Goal: Task Accomplishment & Management: Use online tool/utility

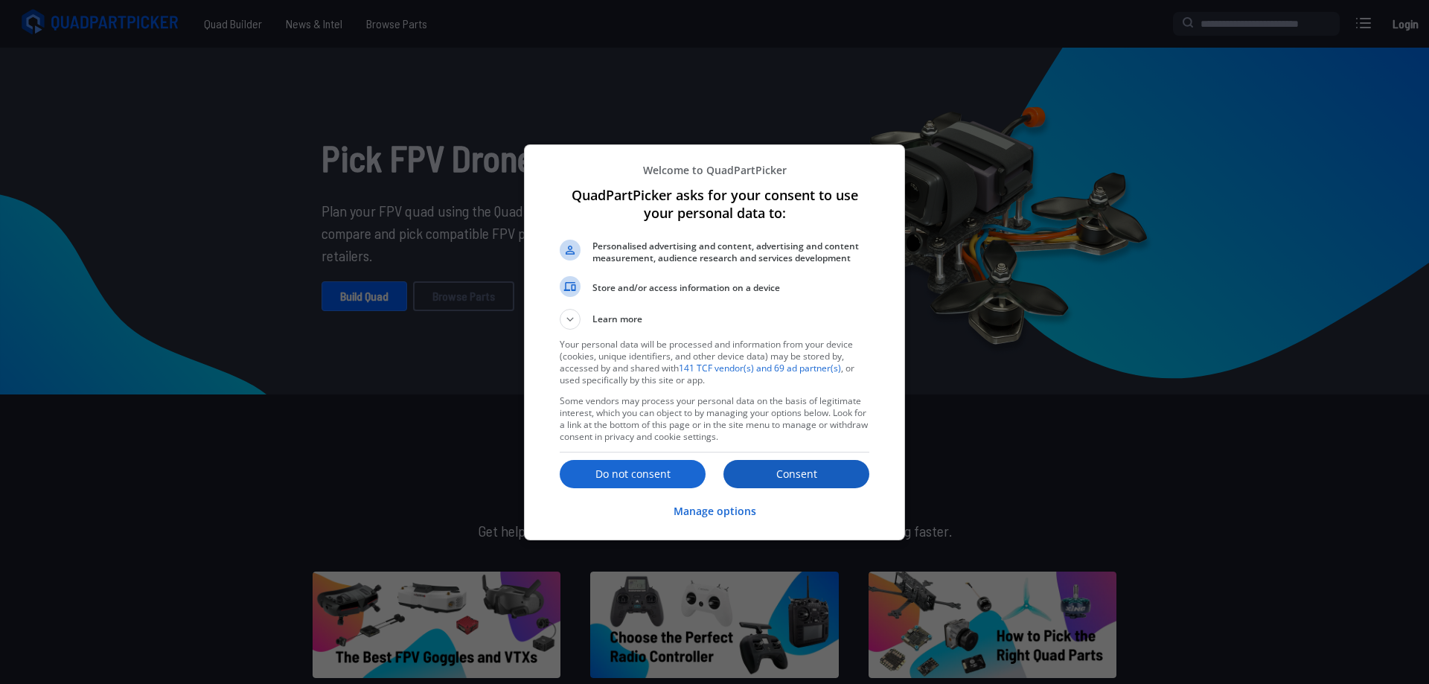
click at [822, 470] on p "Consent" at bounding box center [797, 474] width 146 height 15
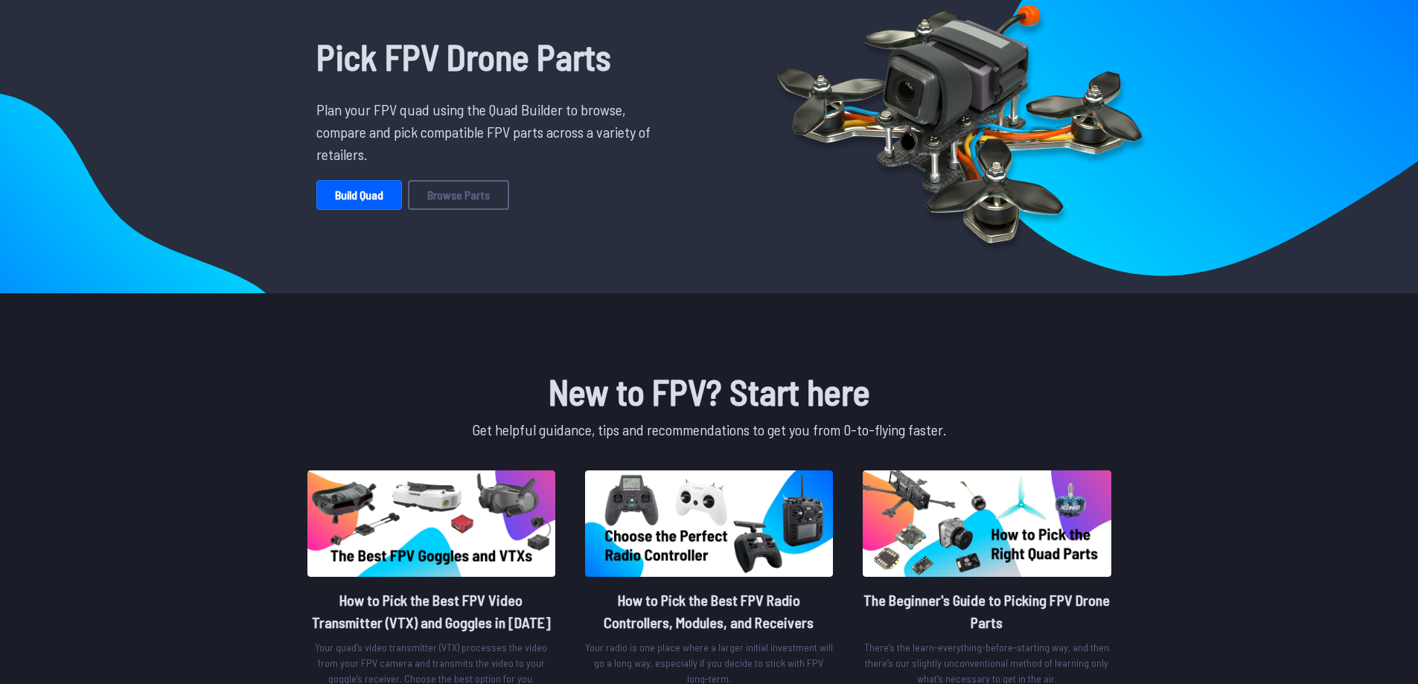
scroll to position [74, 0]
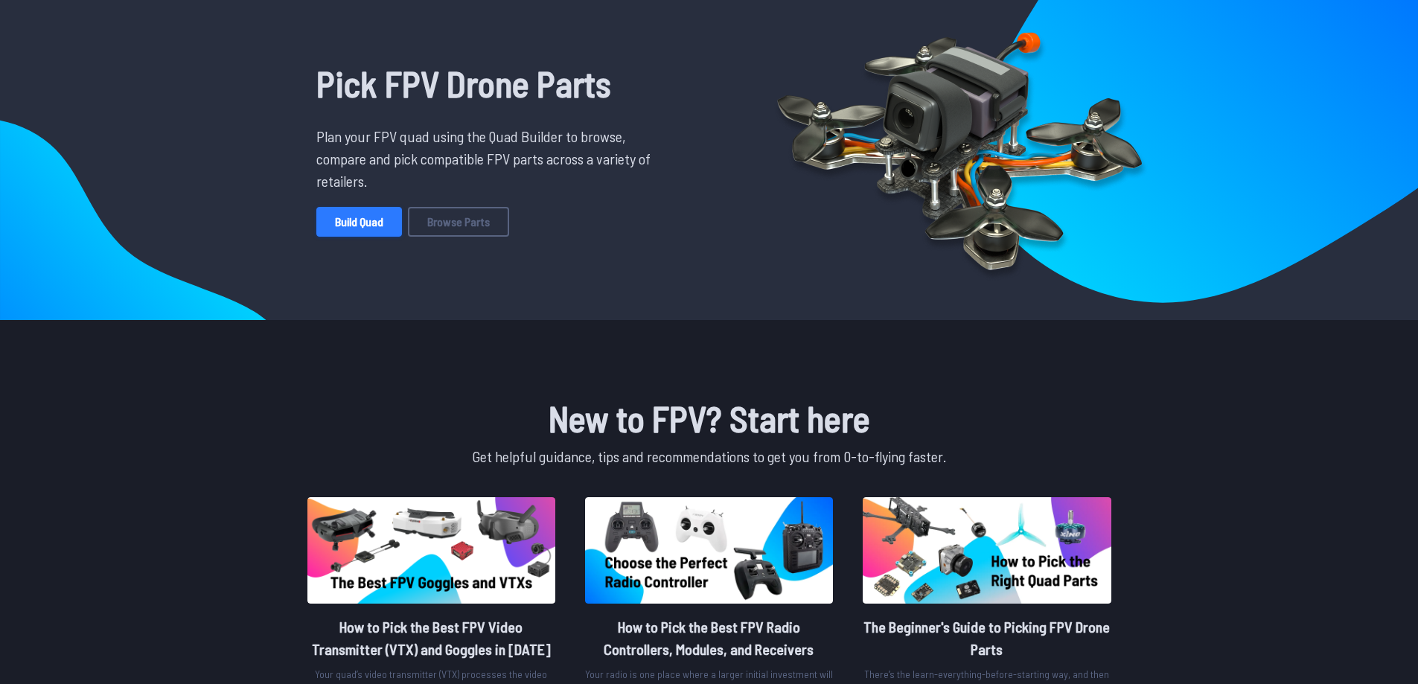
click at [371, 229] on link "Build Quad" at bounding box center [359, 222] width 86 height 30
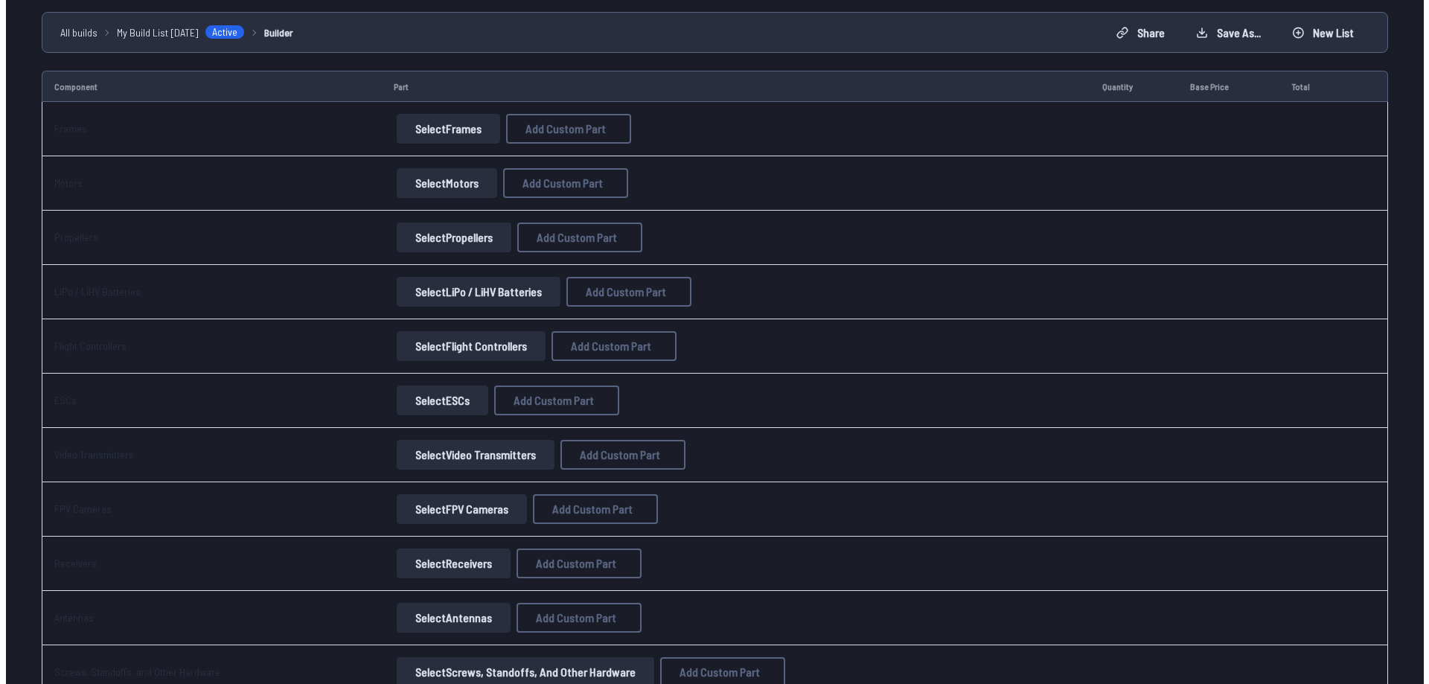
scroll to position [149, 0]
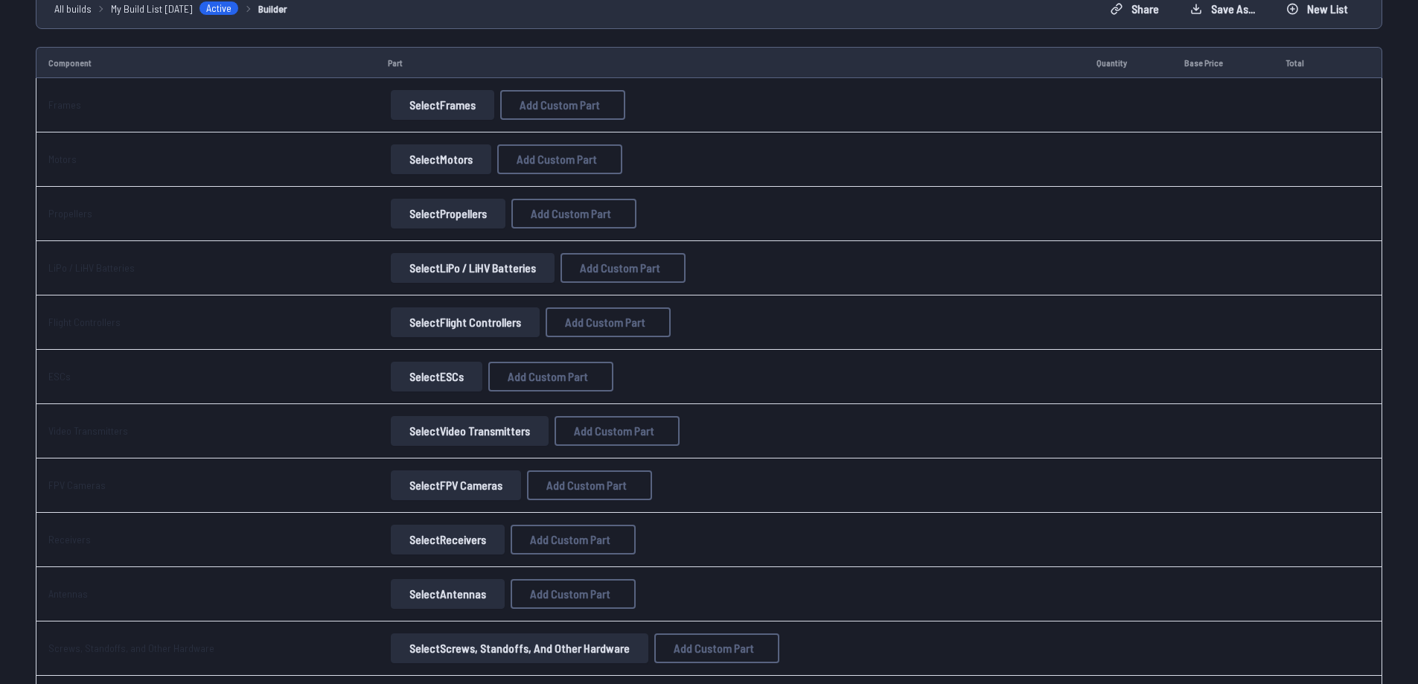
click at [427, 432] on button "Select Video Transmitters" at bounding box center [470, 431] width 158 height 30
click at [511, 429] on button "Select Video Transmitters" at bounding box center [470, 431] width 158 height 30
click at [590, 431] on span "Add Custom Part" at bounding box center [614, 431] width 80 height 12
select select "**********"
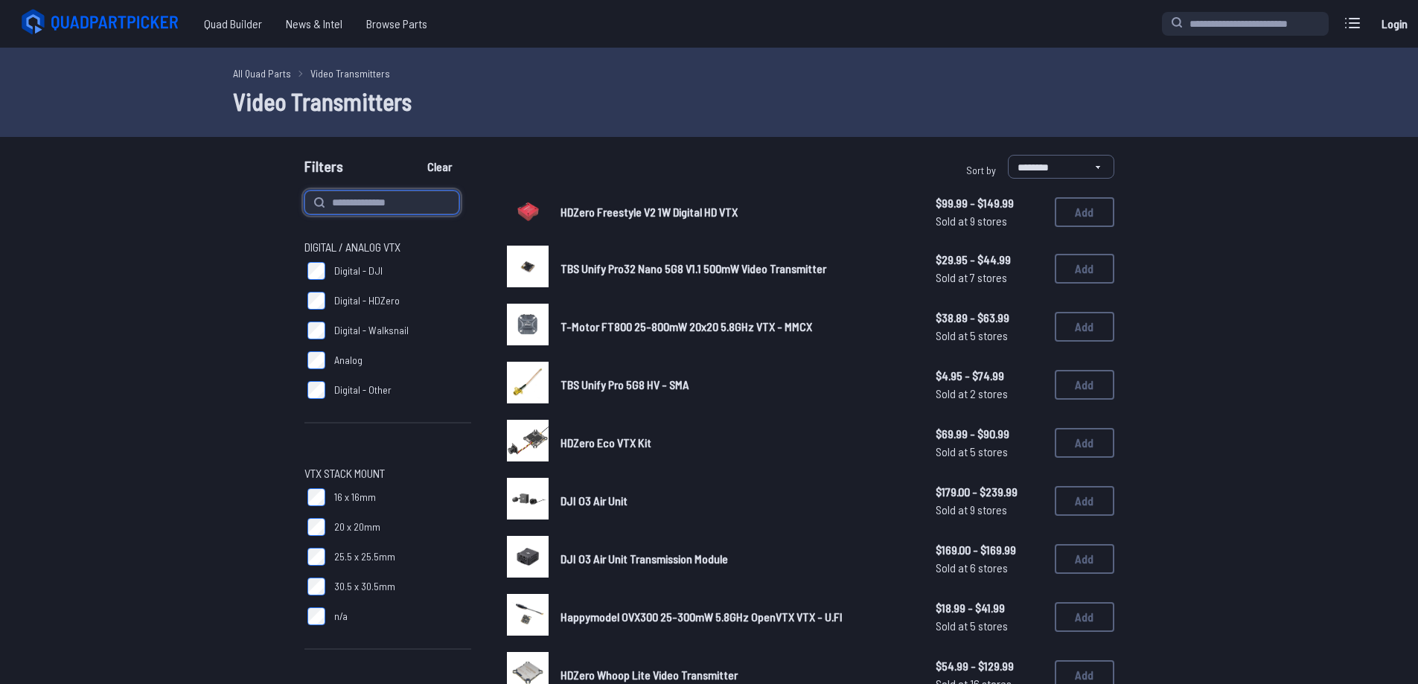
click at [385, 199] on input at bounding box center [381, 203] width 155 height 24
type input "*"
type input "**"
click at [415, 155] on button "Clear" at bounding box center [440, 167] width 50 height 24
type input "**"
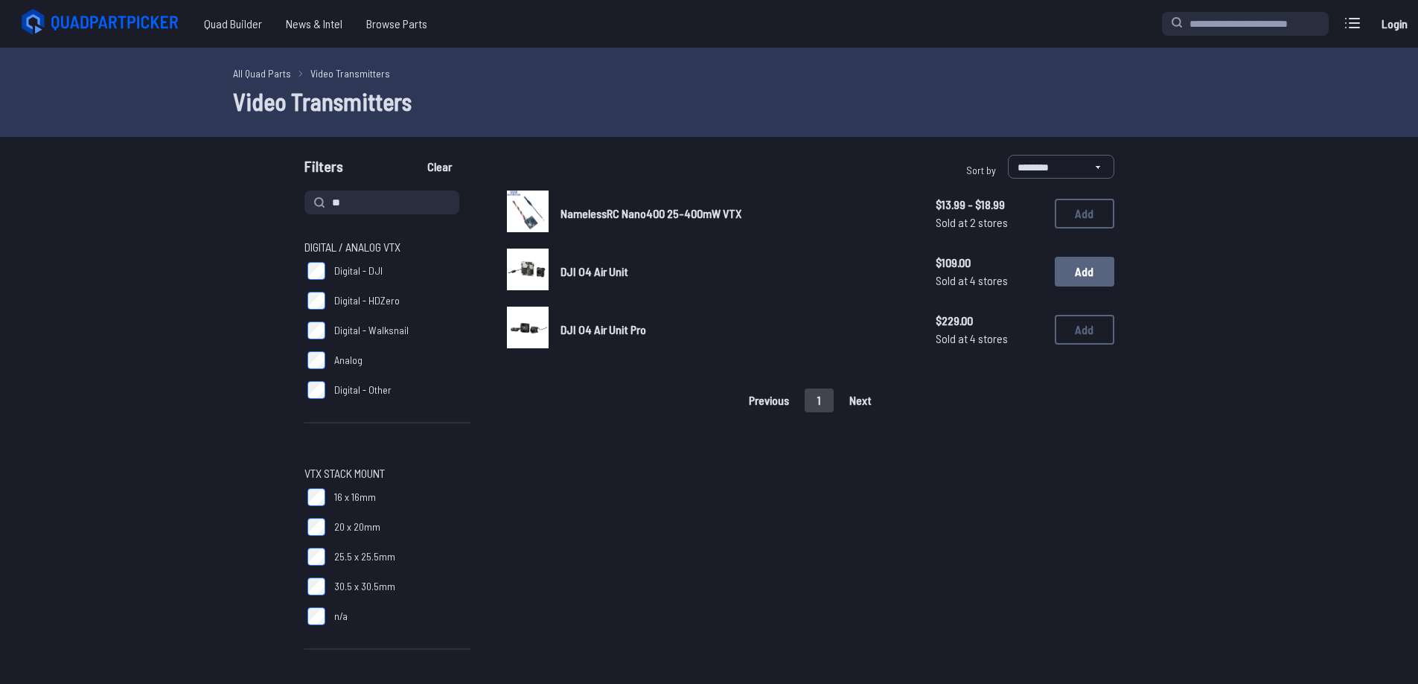
click at [1082, 271] on button "Add" at bounding box center [1085, 272] width 60 height 30
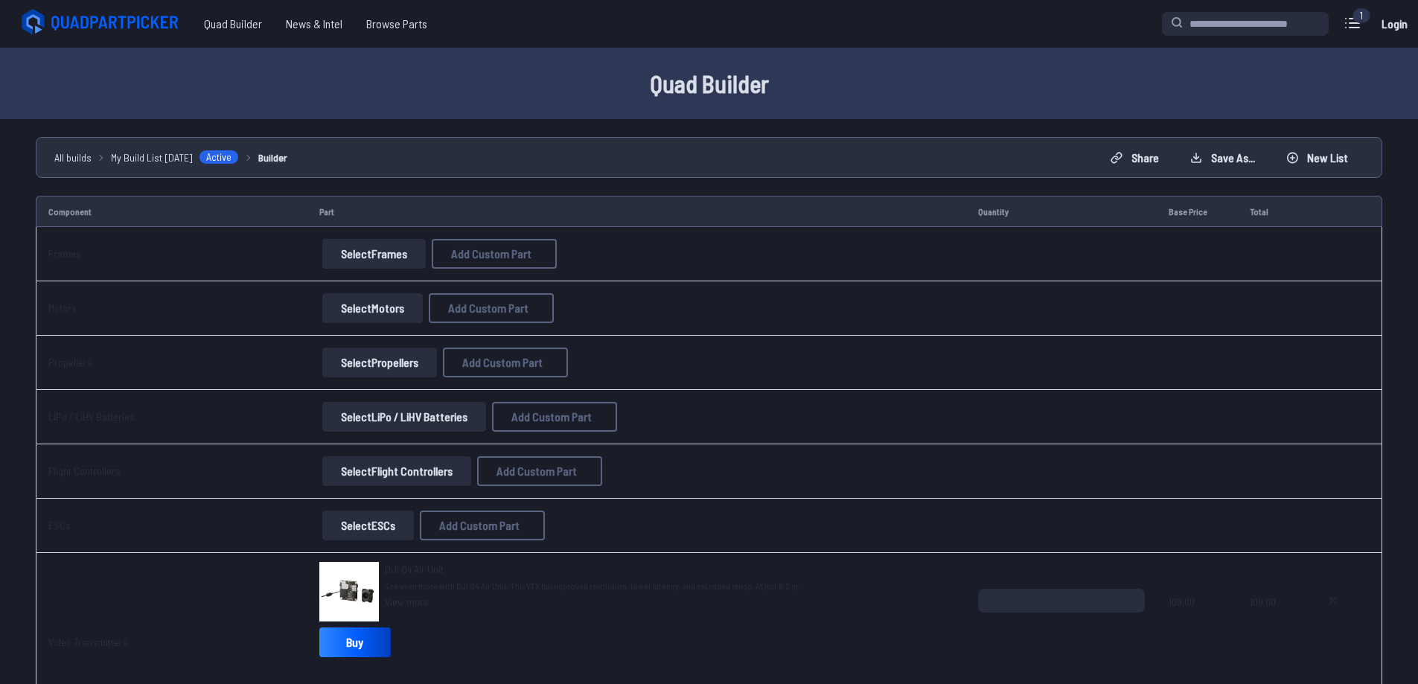
click at [388, 268] on button "Select Frames" at bounding box center [373, 254] width 103 height 30
click at [384, 252] on button "Select Frames" at bounding box center [373, 254] width 103 height 30
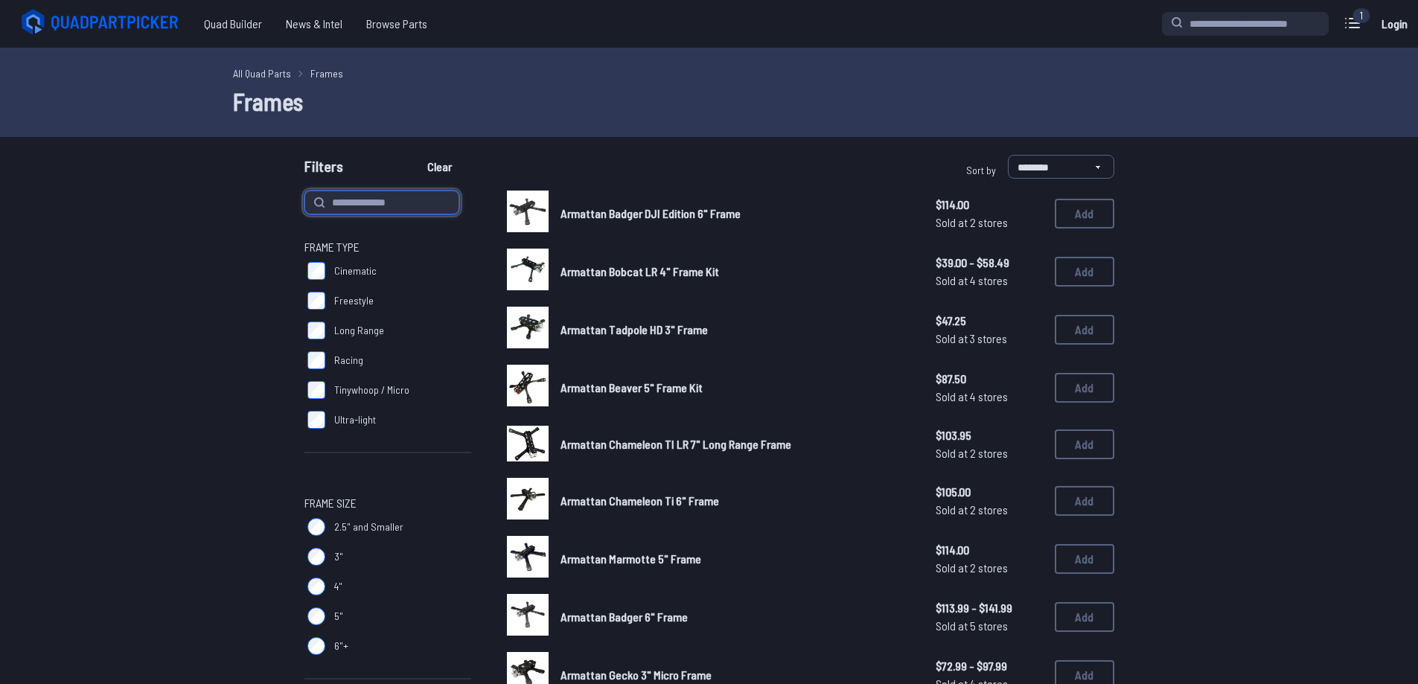
click at [411, 200] on input at bounding box center [381, 203] width 155 height 24
click at [310, 573] on label "4"" at bounding box center [387, 587] width 167 height 30
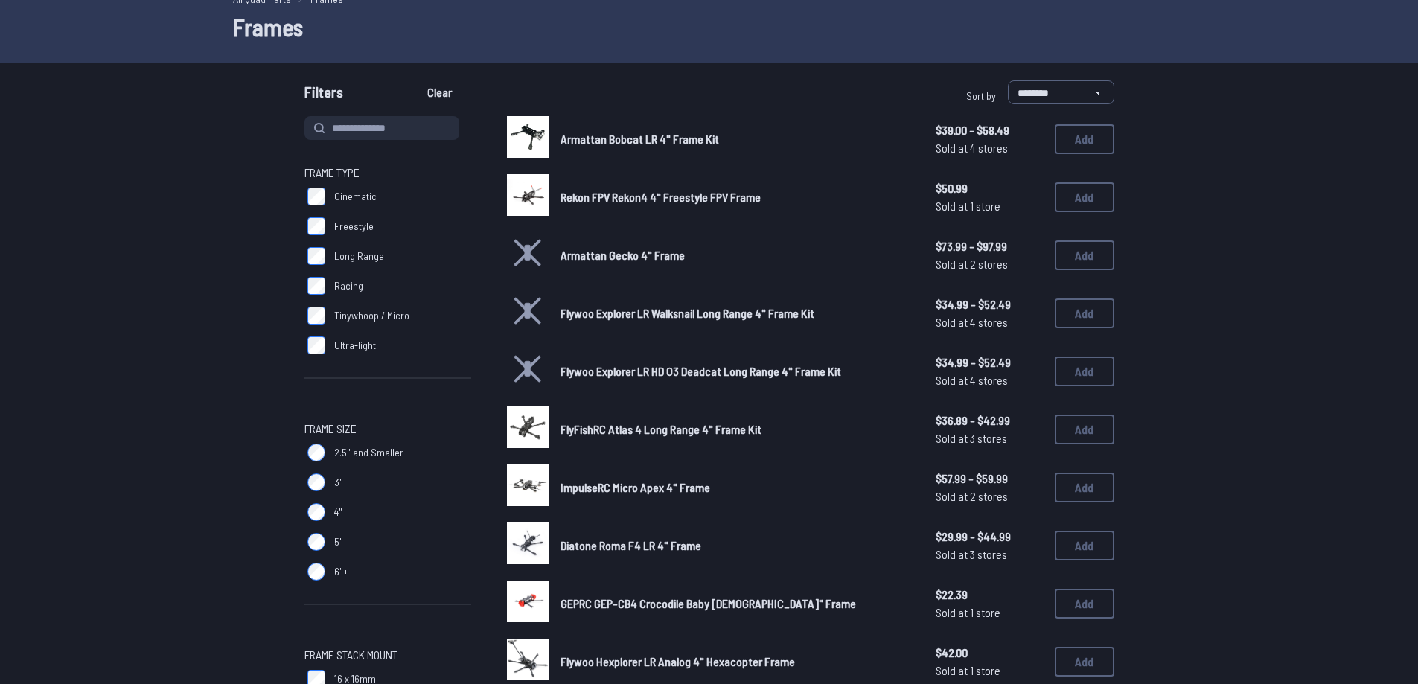
scroll to position [149, 0]
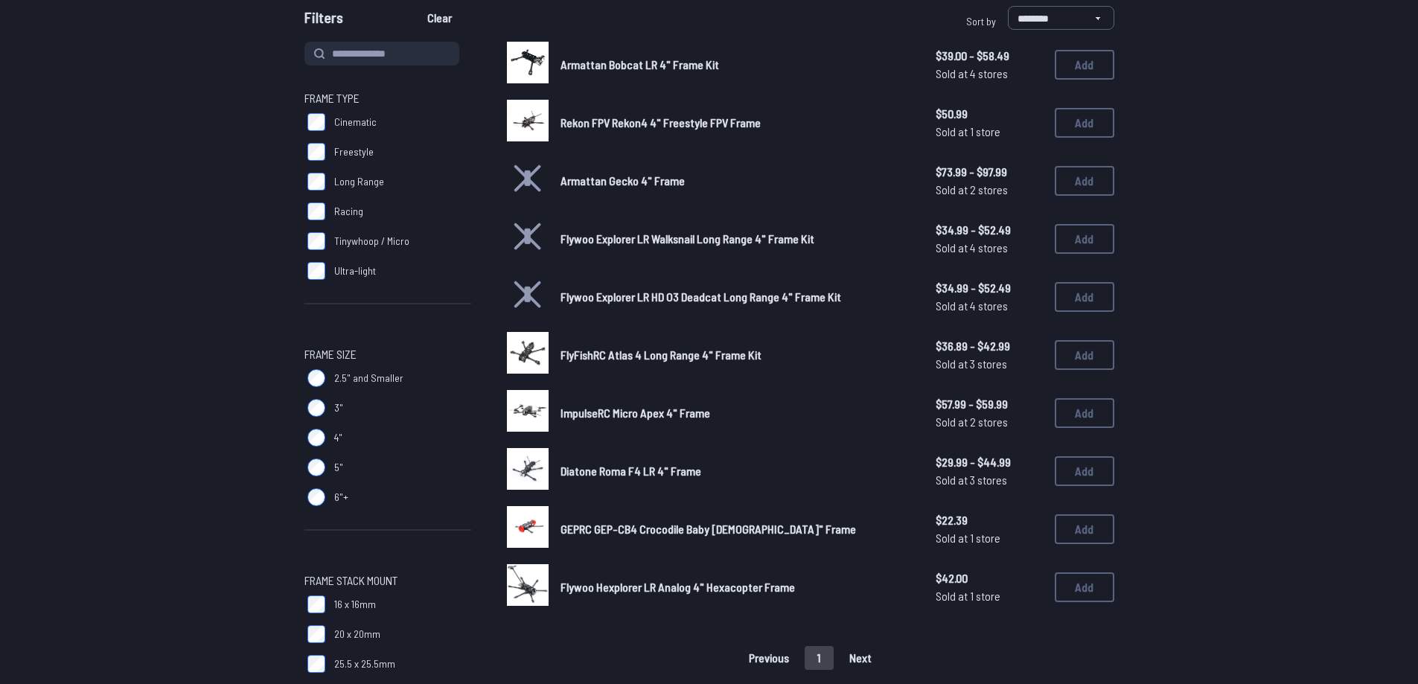
click at [633, 360] on span "FlyFishRC Atlas 4 Long Range 4" Frame Kit" at bounding box center [661, 355] width 201 height 14
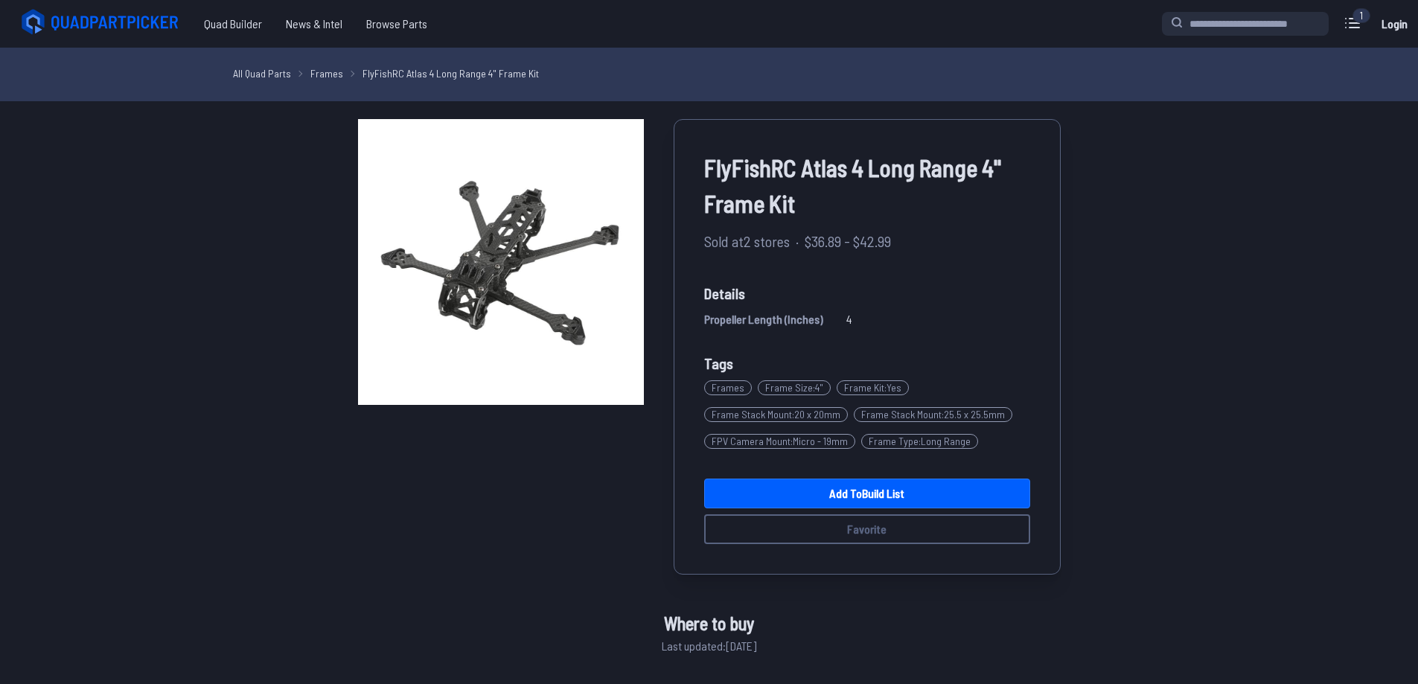
drag, startPoint x: 664, startPoint y: 357, endPoint x: 1193, endPoint y: 294, distance: 532.9
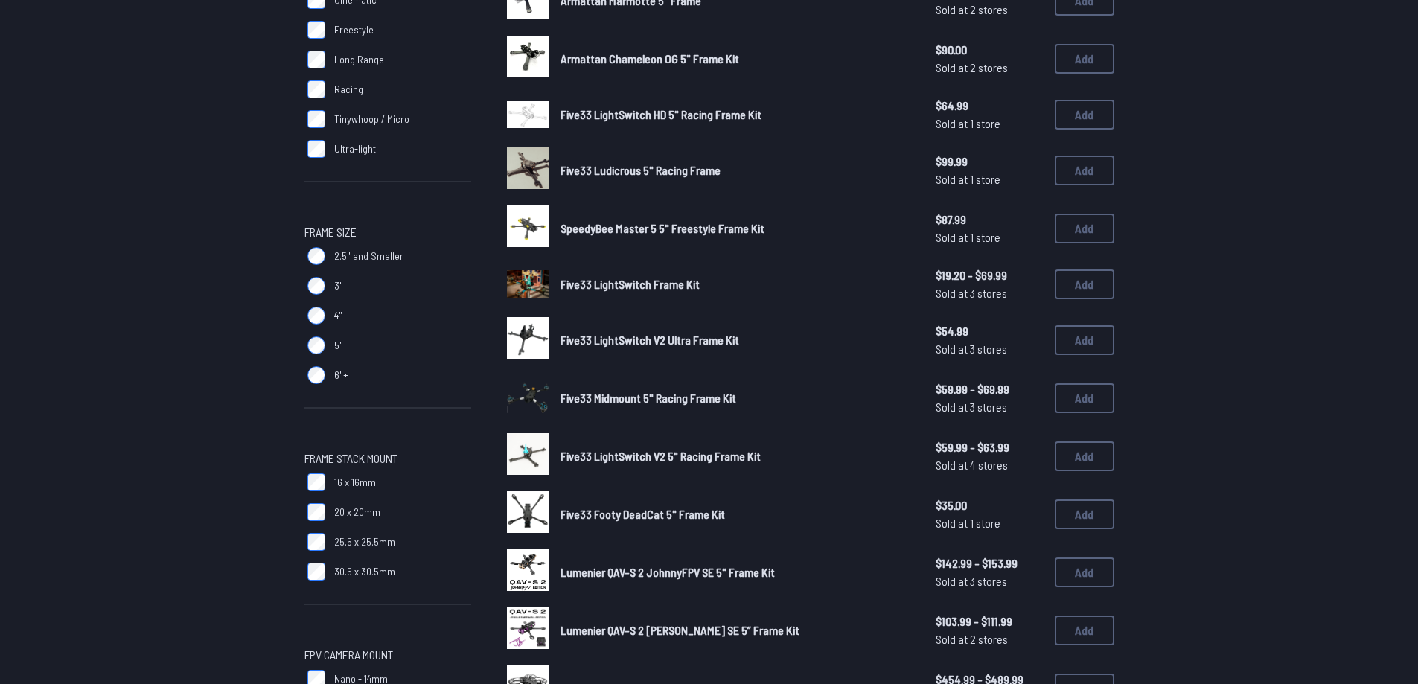
scroll to position [298, 0]
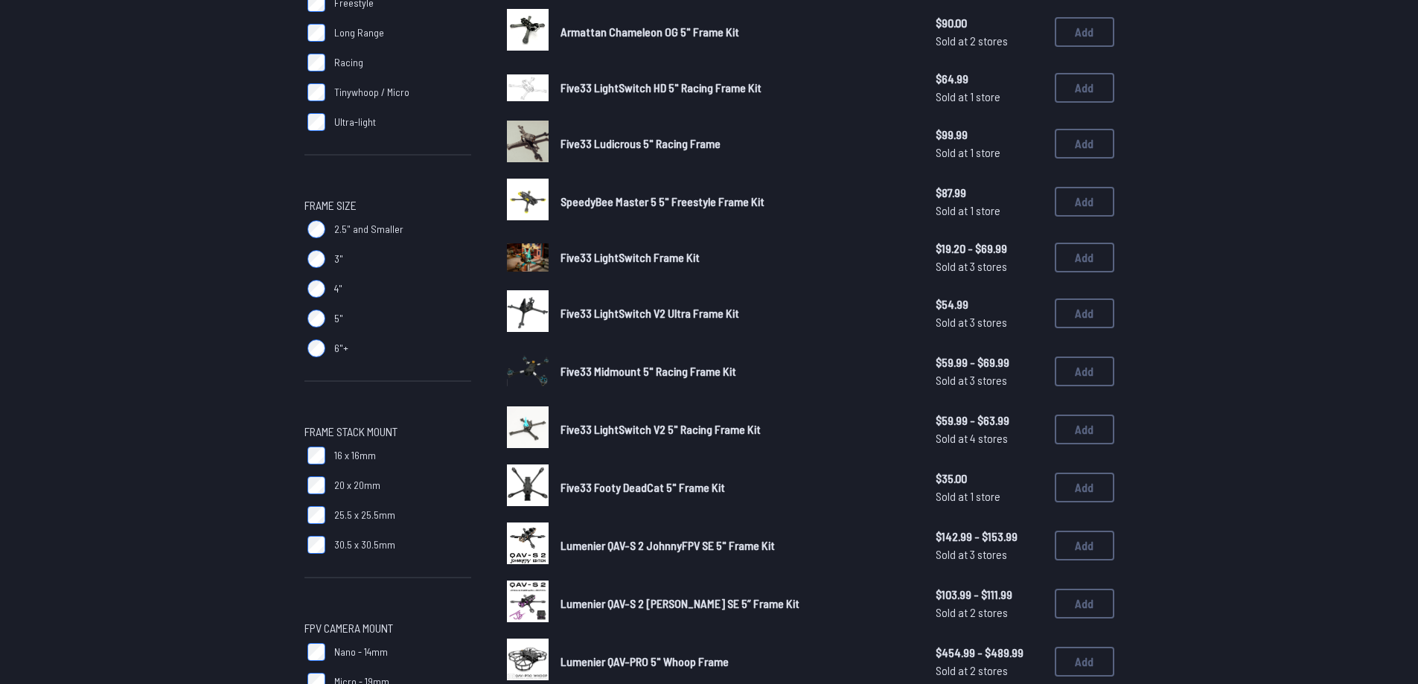
click at [617, 492] on span "Five33 Footy DeadCat 5" Frame Kit" at bounding box center [643, 487] width 165 height 14
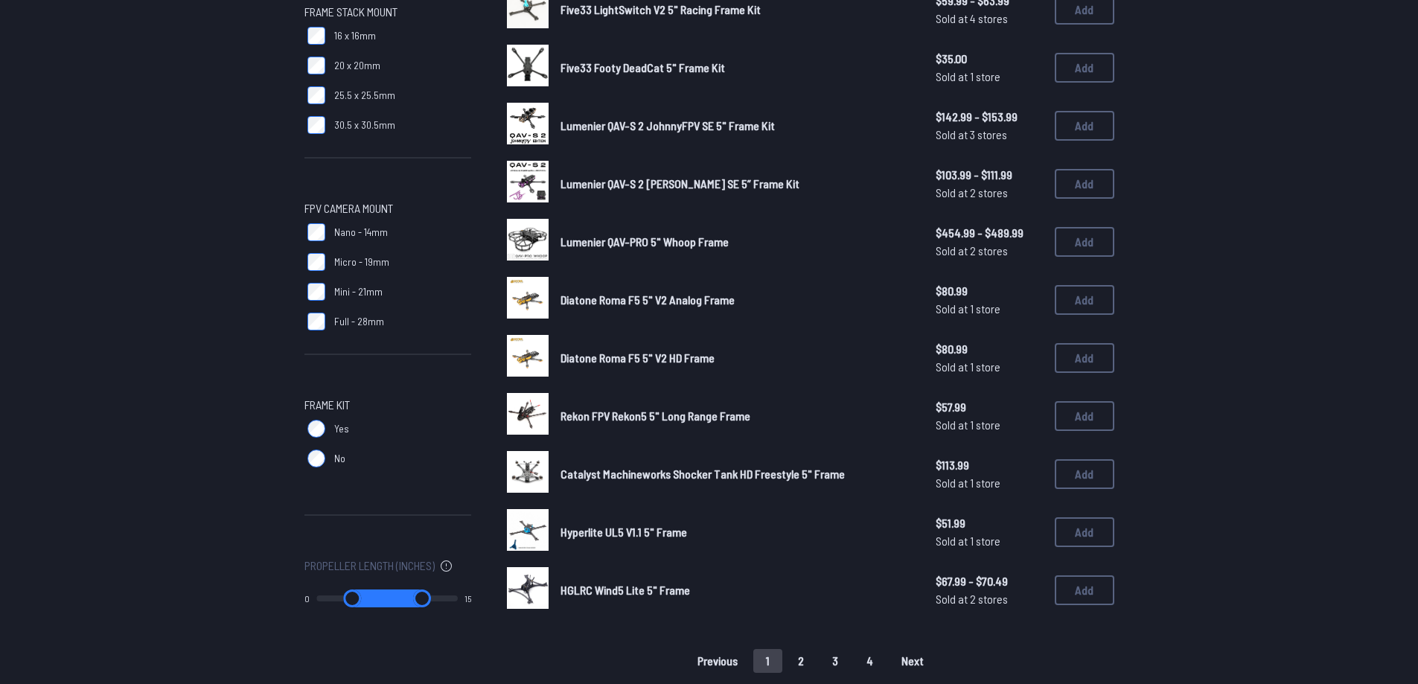
scroll to position [744, 0]
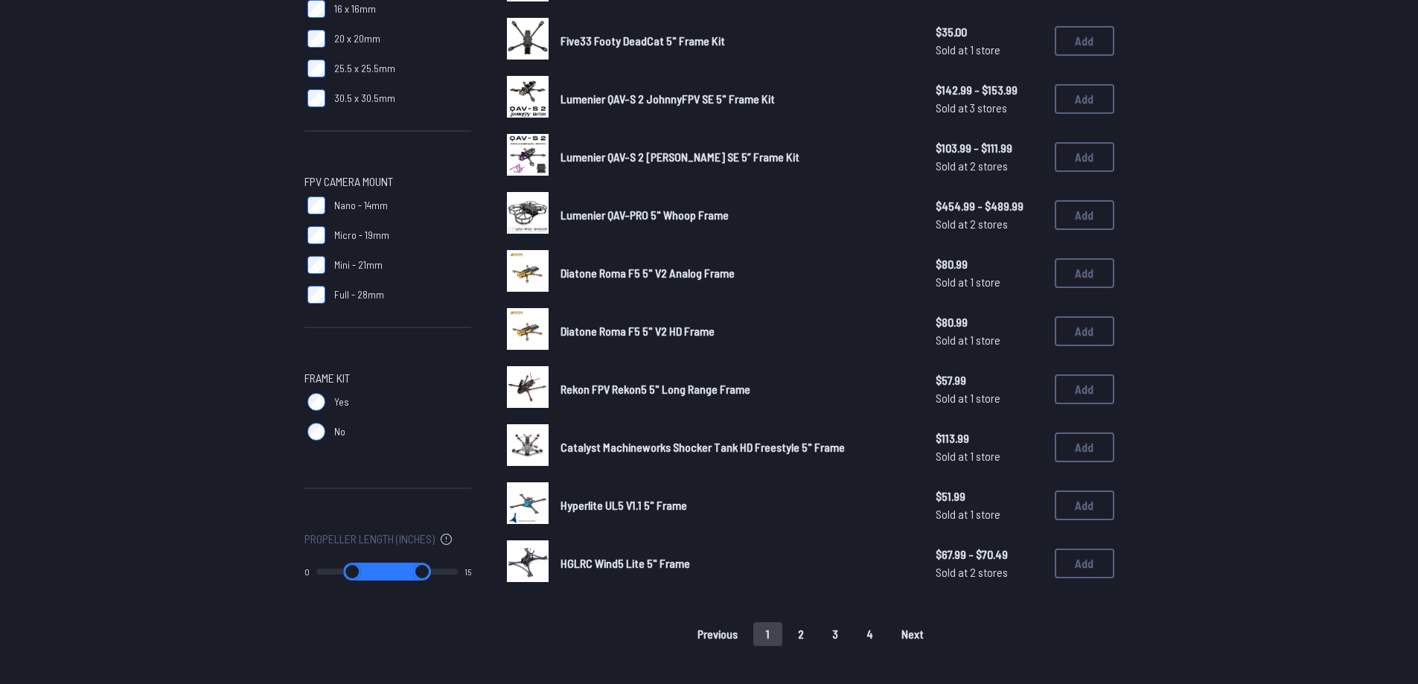
click at [808, 636] on button "2" at bounding box center [800, 634] width 31 height 24
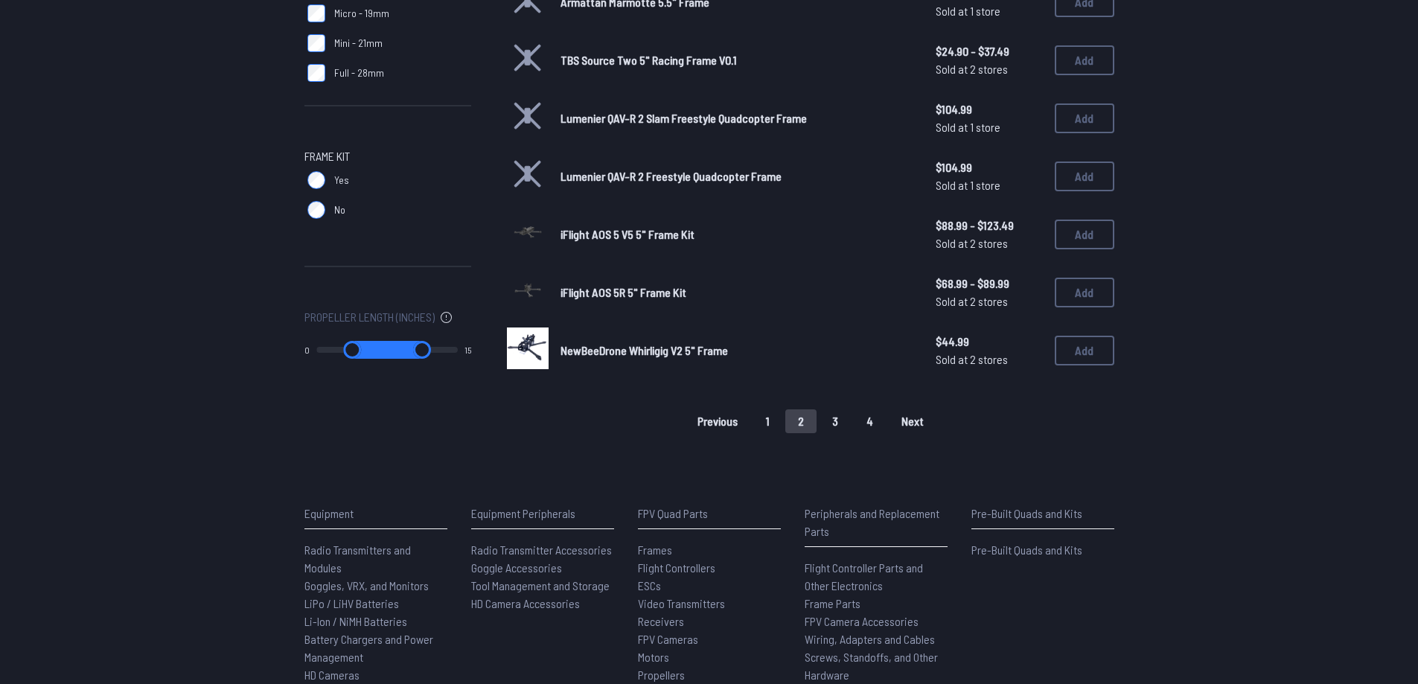
scroll to position [968, 0]
click at [764, 421] on button "1" at bounding box center [767, 420] width 29 height 24
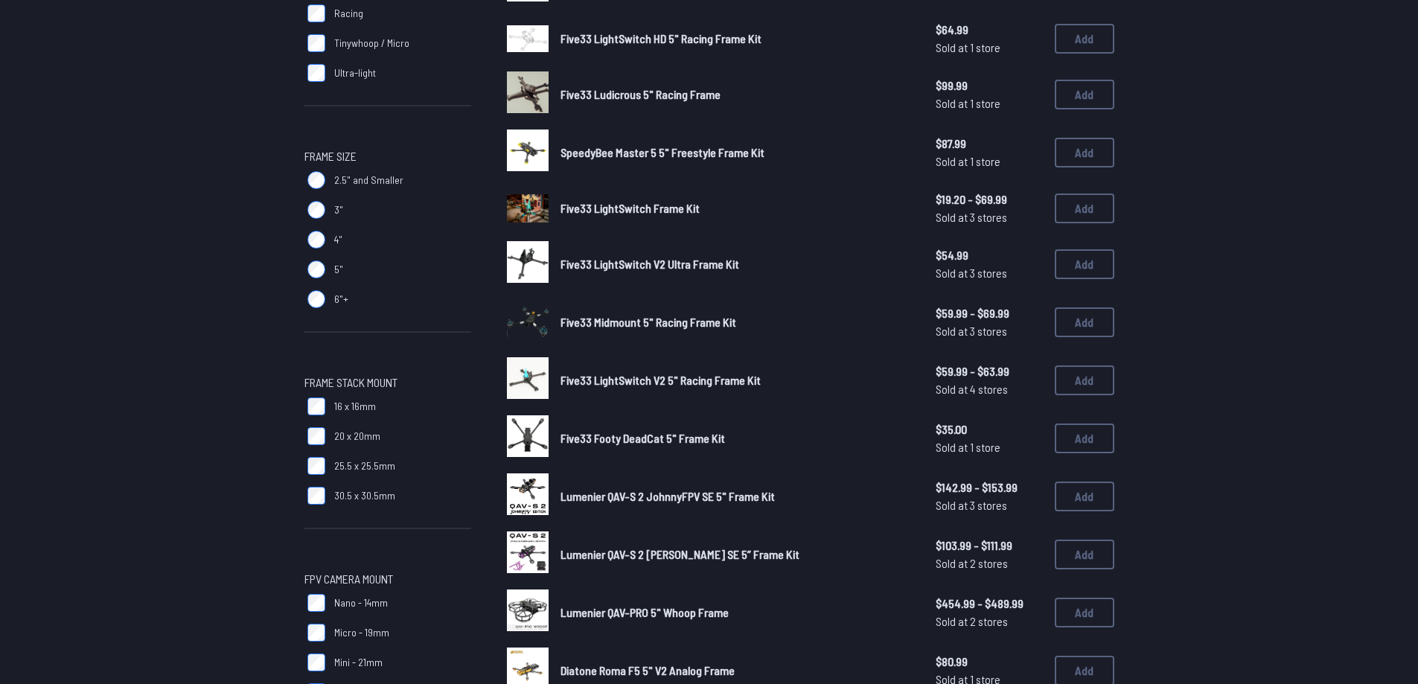
scroll to position [372, 0]
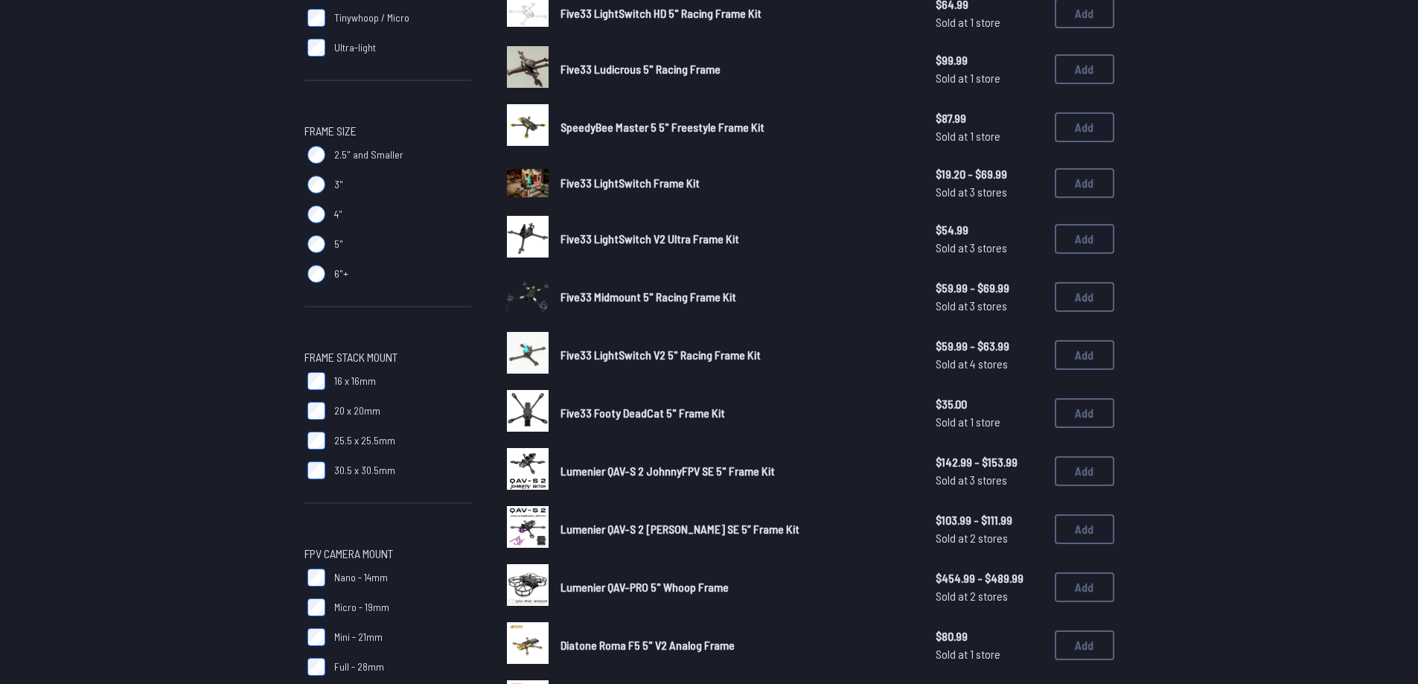
click at [643, 418] on span "Five33 Footy DeadCat 5" Frame Kit" at bounding box center [643, 413] width 165 height 14
click at [671, 414] on span "Five33 Footy DeadCat 5" Frame Kit" at bounding box center [643, 413] width 165 height 14
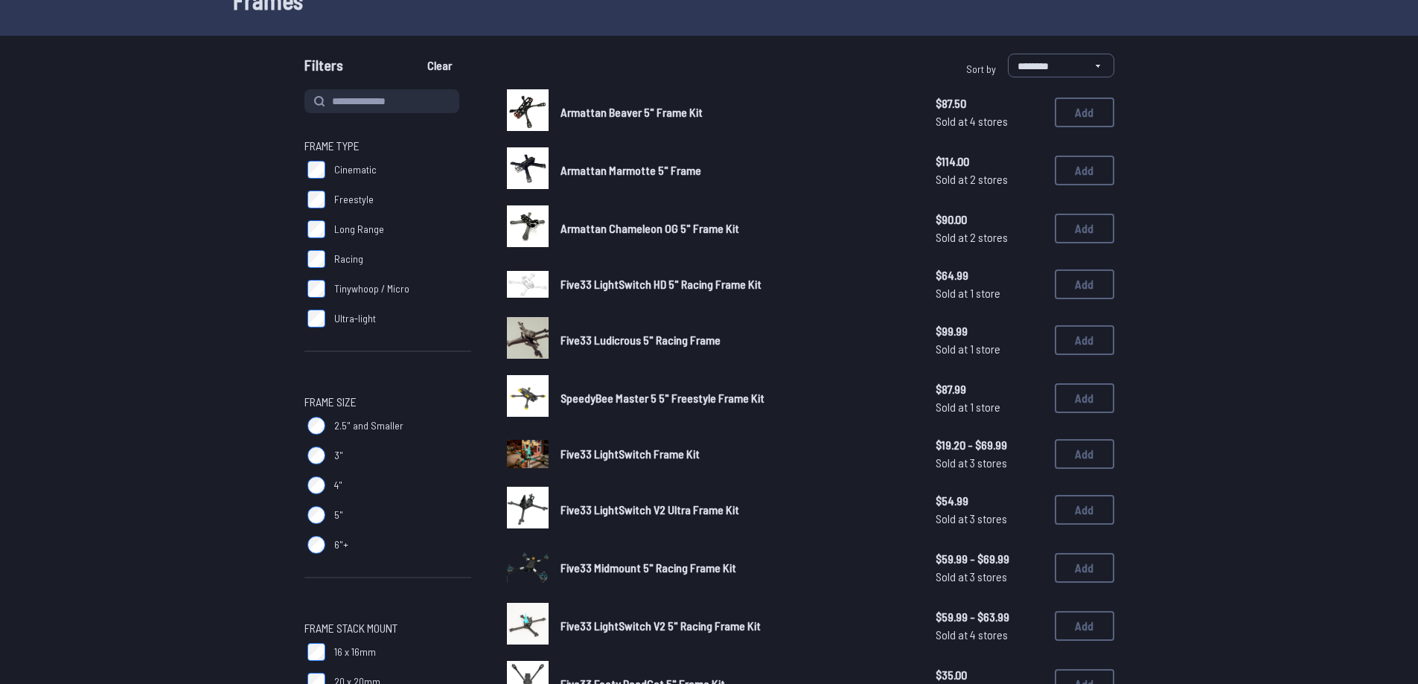
scroll to position [74, 0]
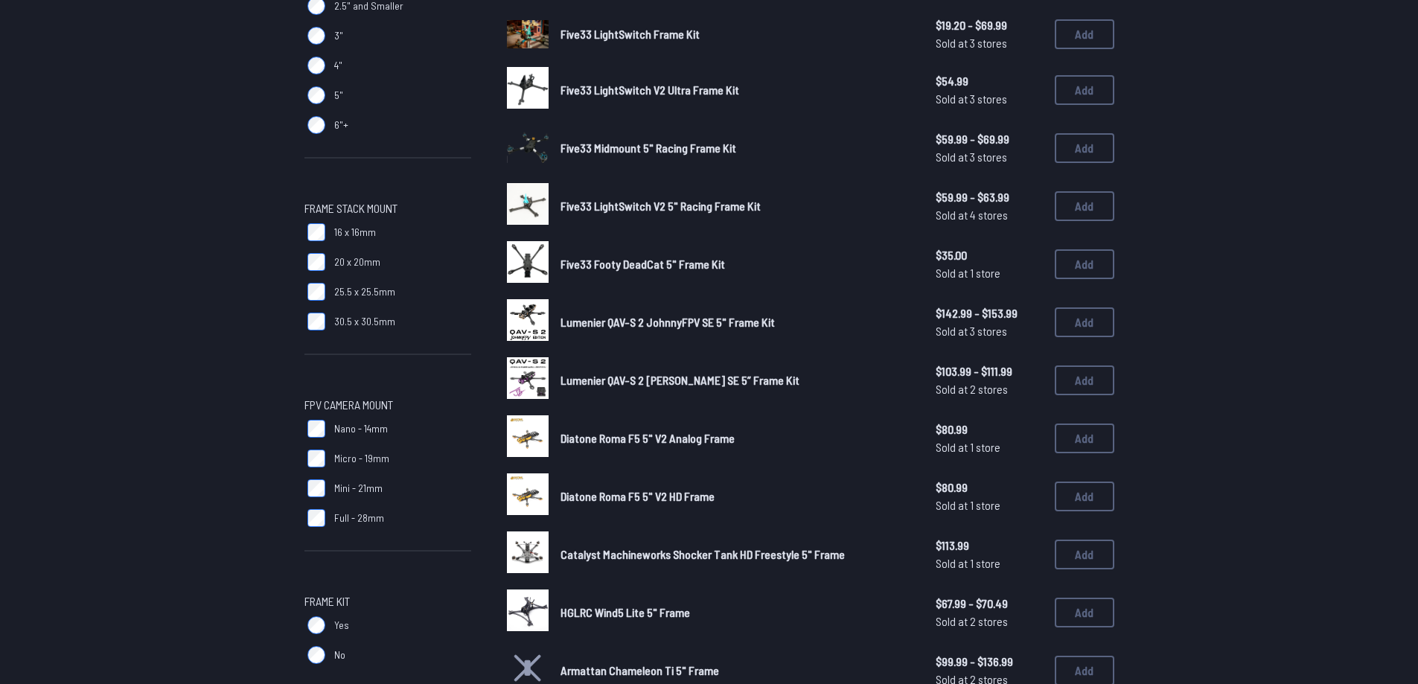
scroll to position [447, 0]
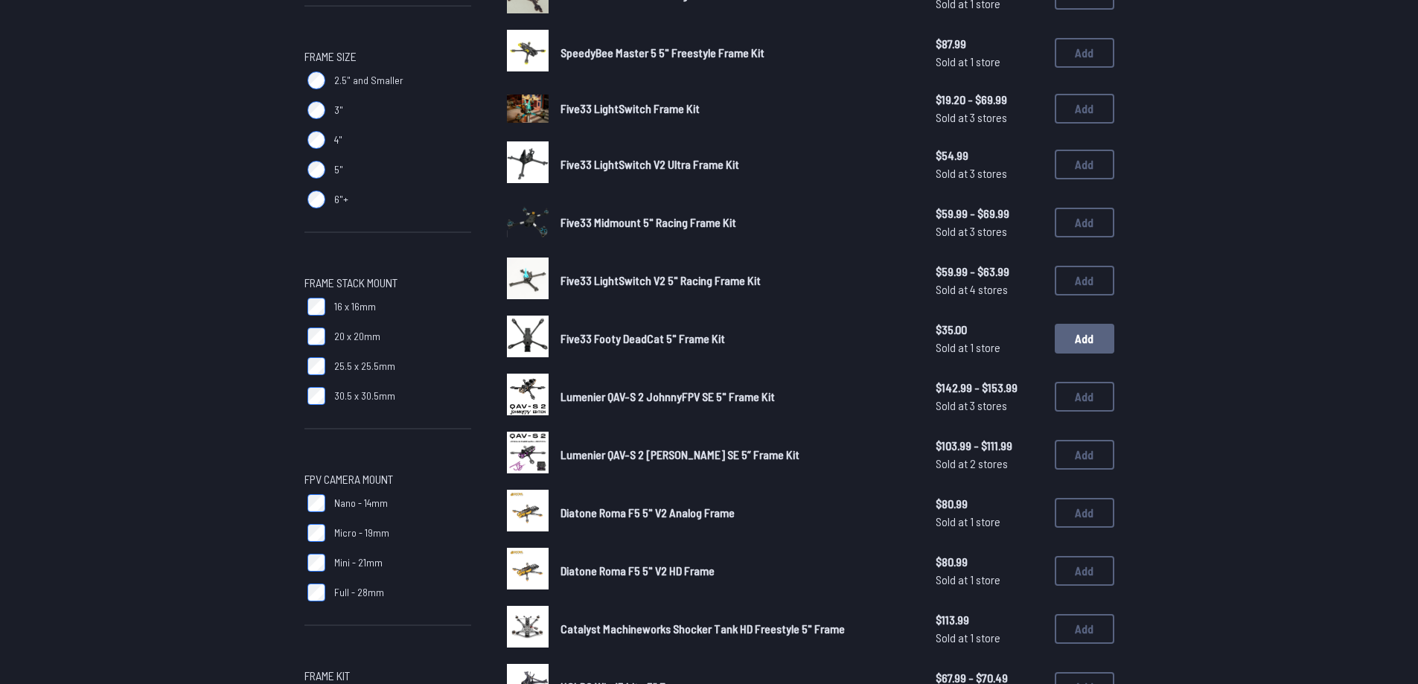
click at [1075, 329] on button "Add" at bounding box center [1085, 339] width 60 height 30
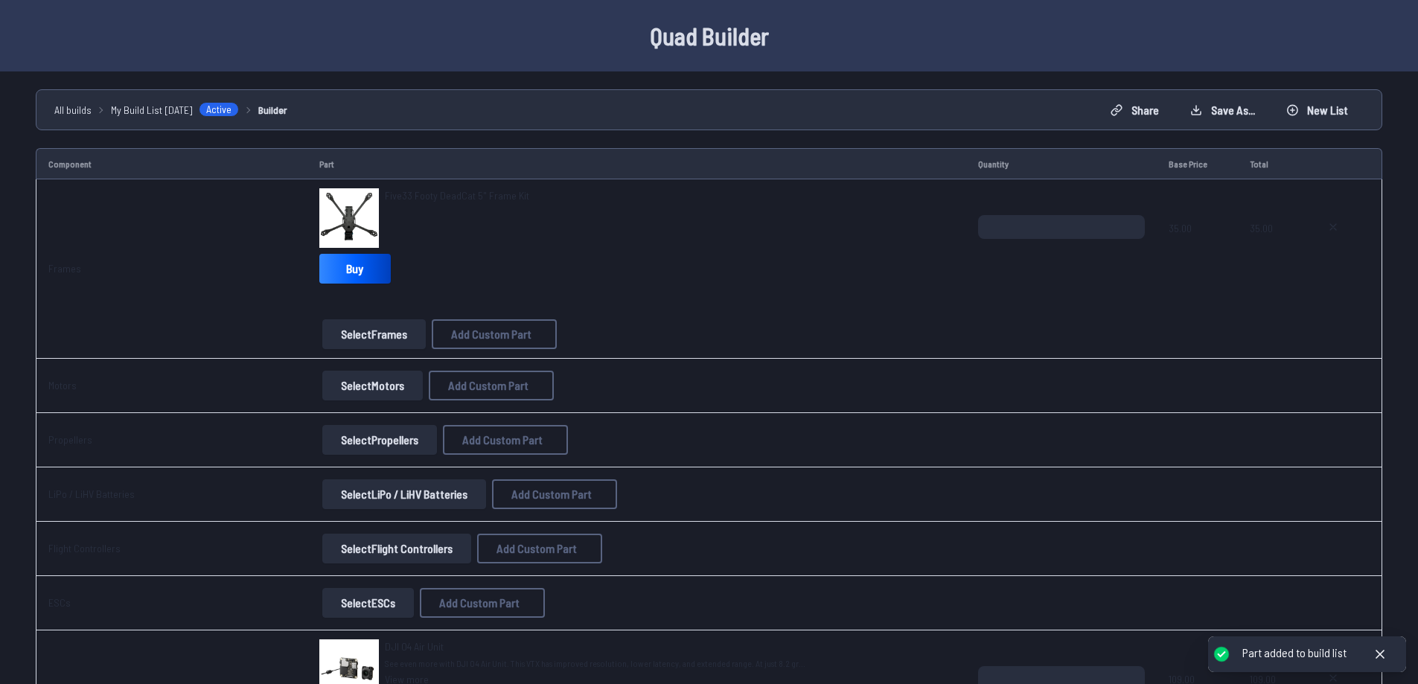
scroll to position [74, 0]
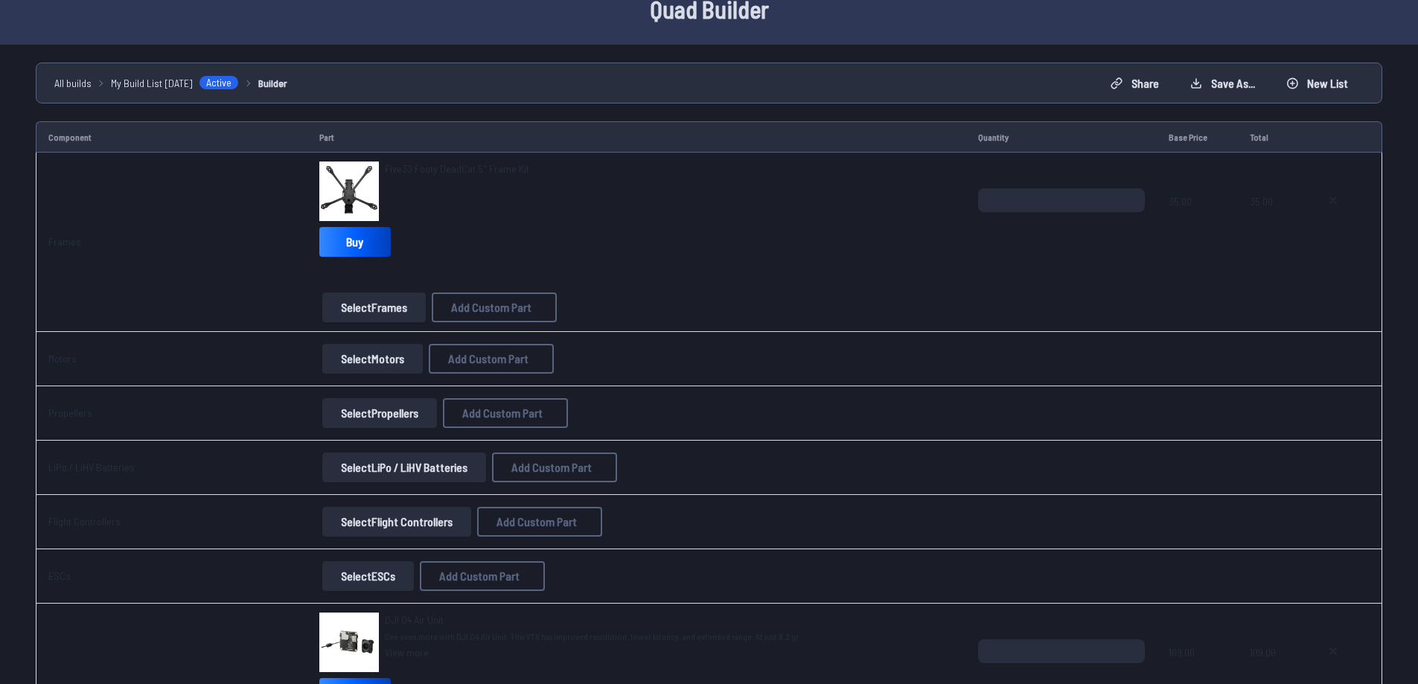
click at [381, 359] on button "Select Motors" at bounding box center [372, 359] width 100 height 30
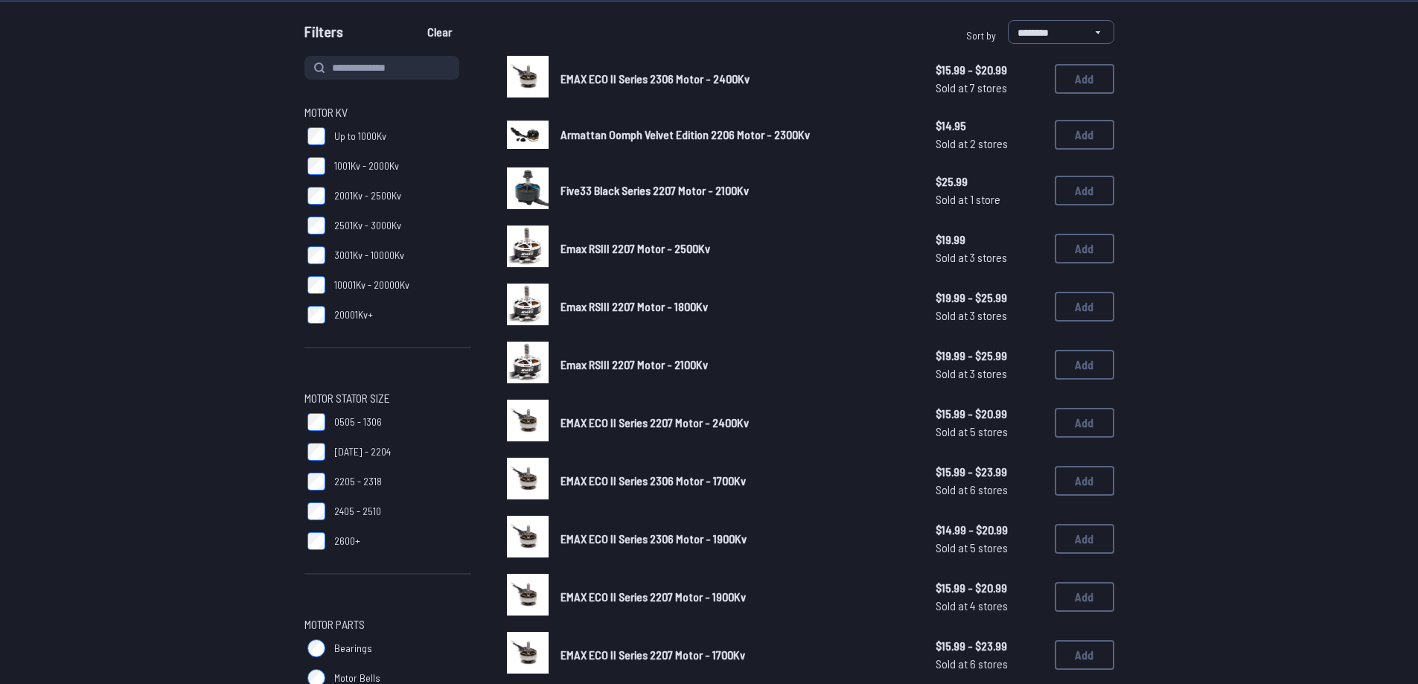
scroll to position [101, 0]
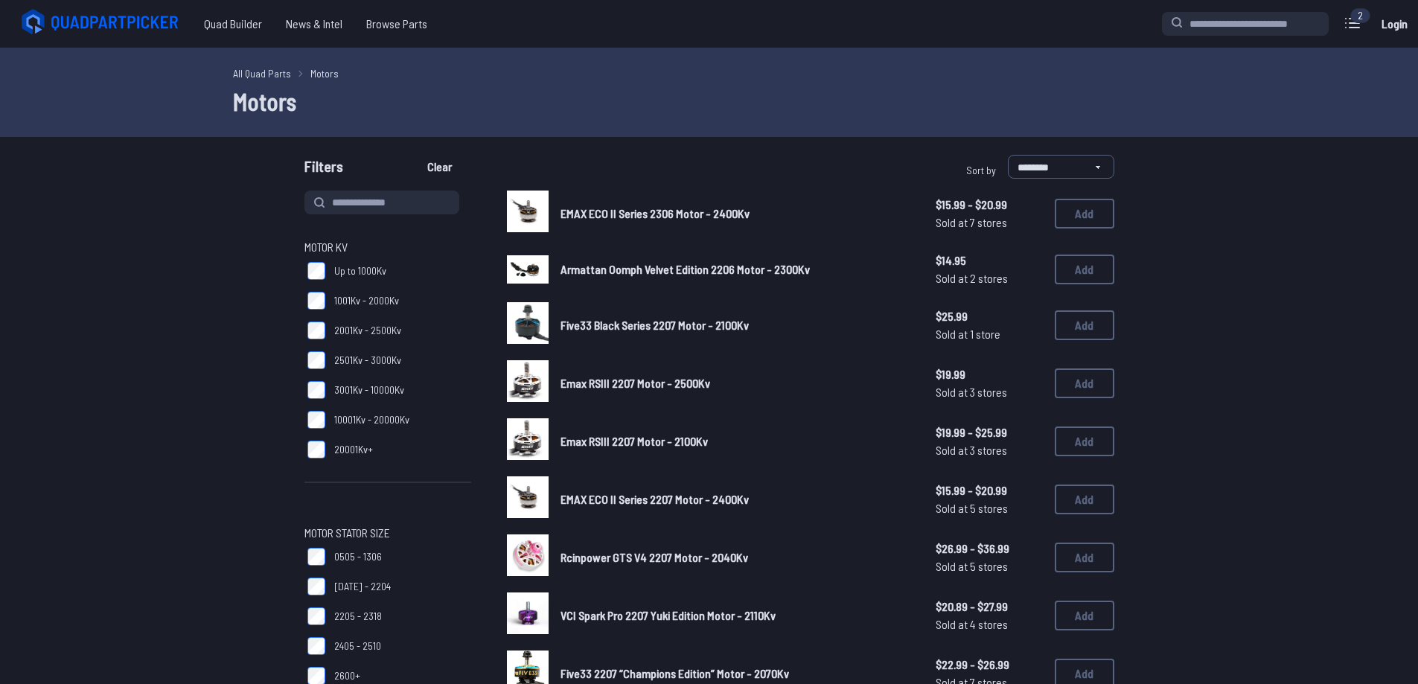
click at [622, 211] on span "EMAX ECO II Series 2306 Motor - 2400Kv" at bounding box center [655, 213] width 189 height 14
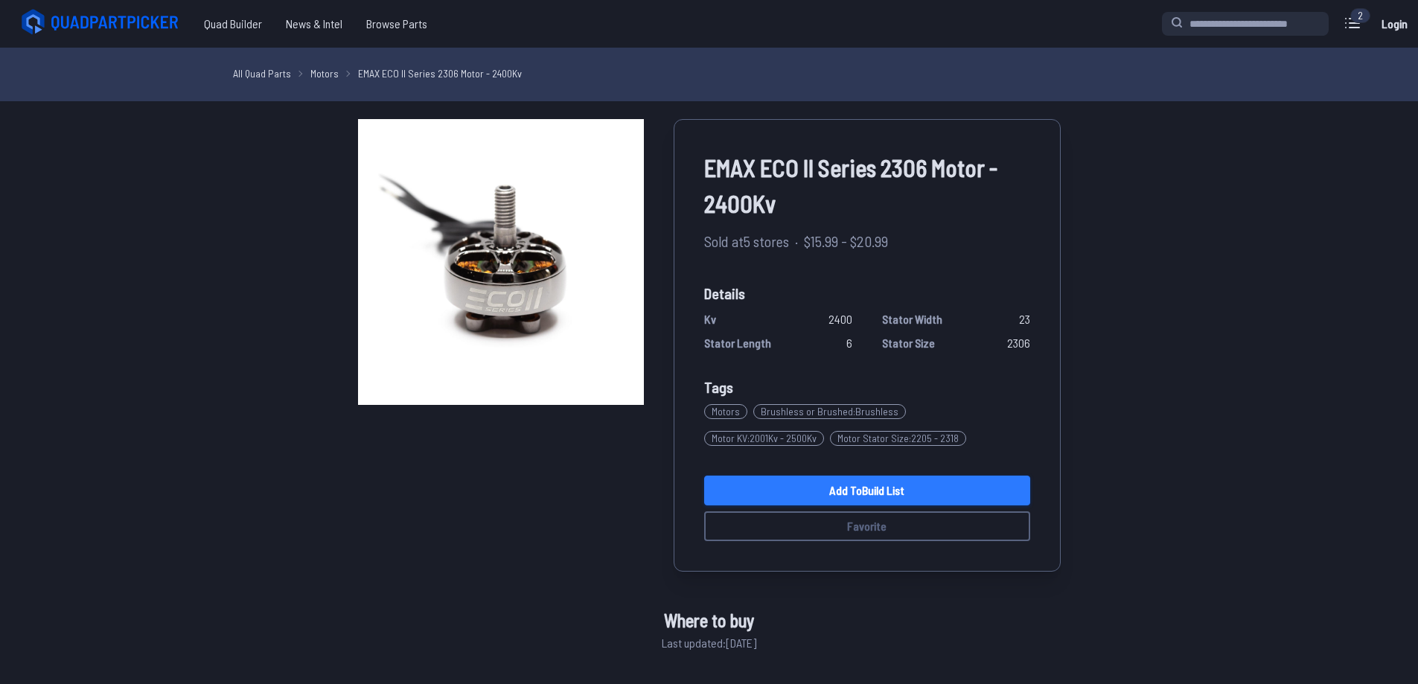
click at [806, 497] on link "Add to Build List" at bounding box center [867, 491] width 326 height 30
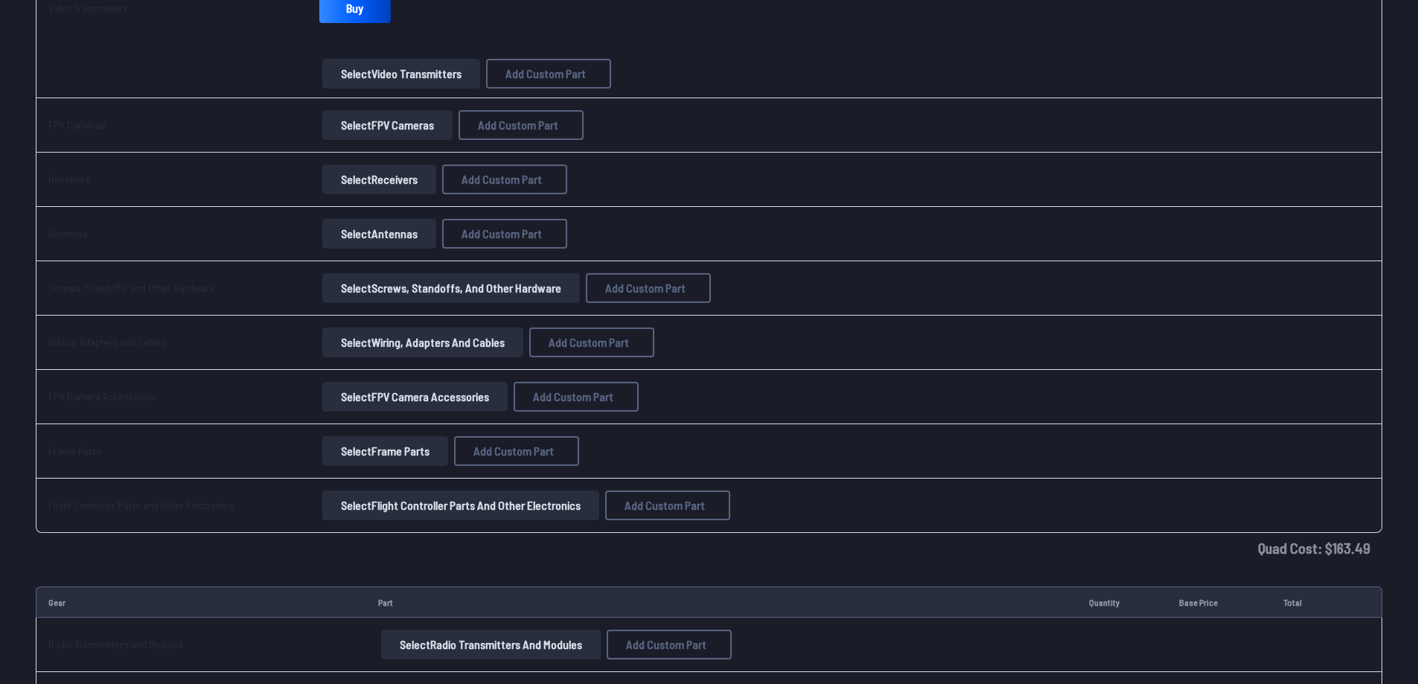
scroll to position [911, 0]
